Goal: Task Accomplishment & Management: Manage account settings

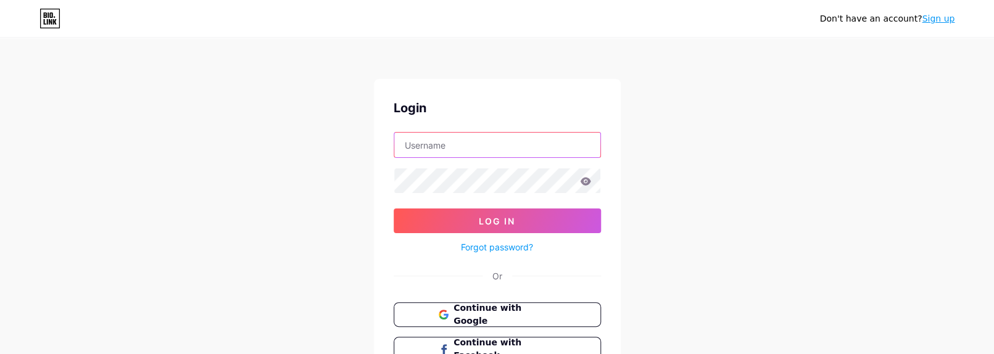
click at [475, 144] on input "text" at bounding box center [497, 145] width 206 height 25
click at [499, 146] on input "text" at bounding box center [497, 145] width 206 height 25
click at [481, 150] on input "text" at bounding box center [497, 145] width 206 height 25
type input "universoleaks"
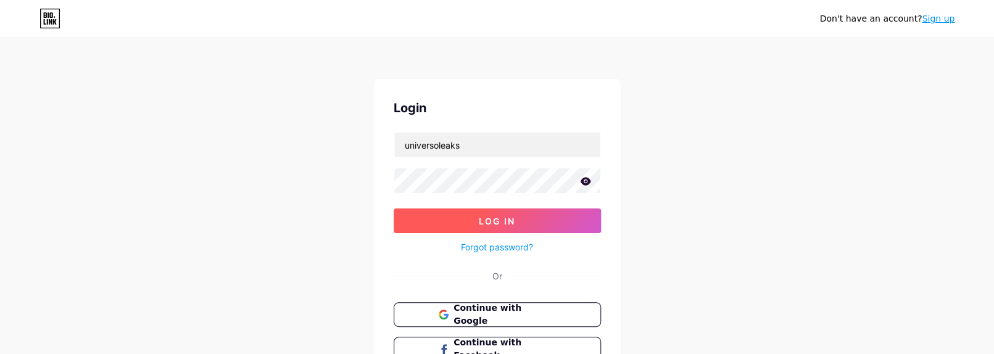
click at [499, 225] on span "Log In" at bounding box center [497, 221] width 36 height 10
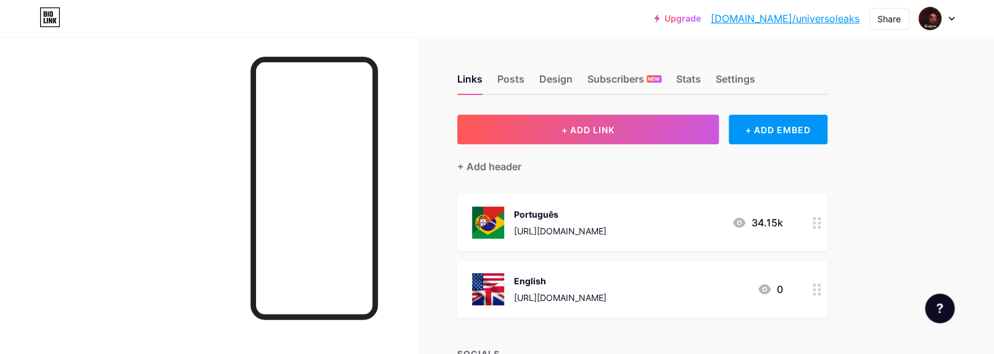
click at [607, 289] on div "English https://t.me/+pCGF9sY2uF5hY2Q5" at bounding box center [560, 289] width 93 height 32
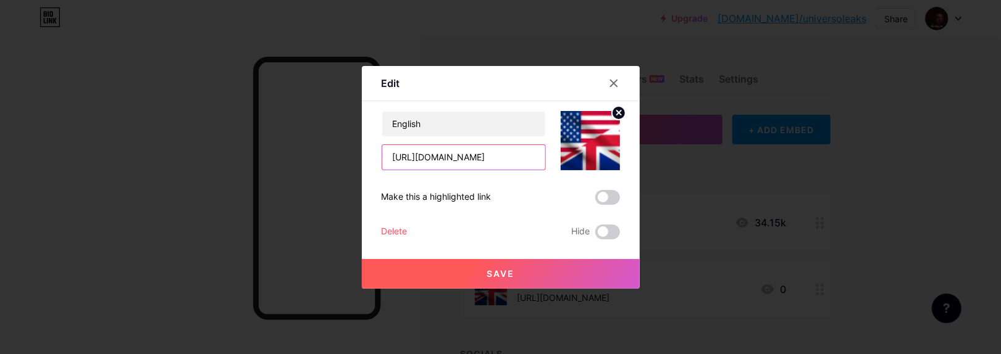
click at [477, 151] on input "[URL][DOMAIN_NAME]" at bounding box center [463, 157] width 163 height 25
paste input "universoleaksen"
type input "https://t.me/universoleaksen"
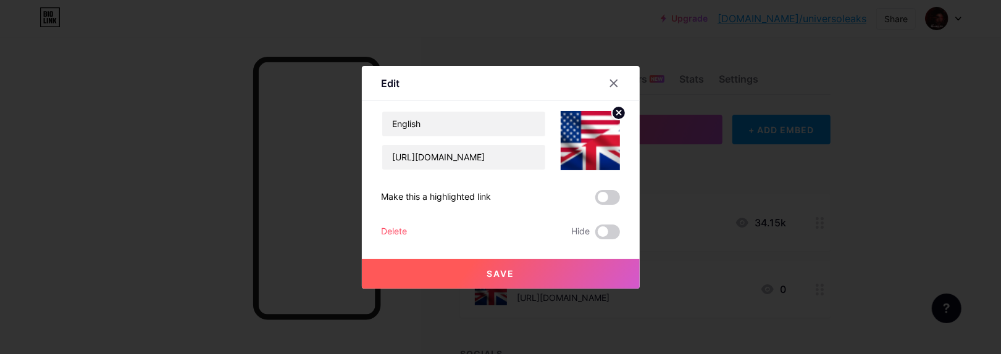
click at [524, 273] on button "Save" at bounding box center [501, 274] width 278 height 30
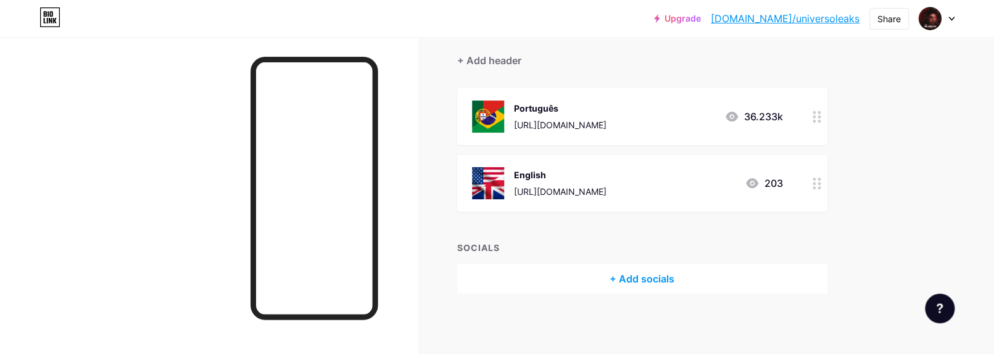
scroll to position [106, 0]
